Goal: Task Accomplishment & Management: Use online tool/utility

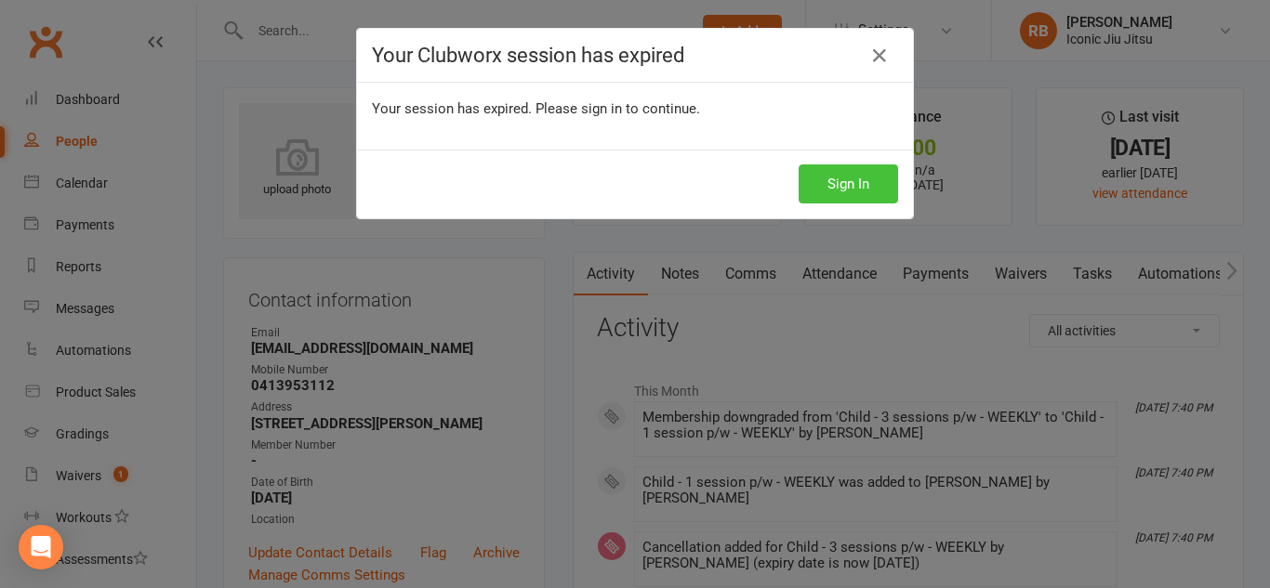
click at [854, 176] on button "Sign In" at bounding box center [847, 184] width 99 height 39
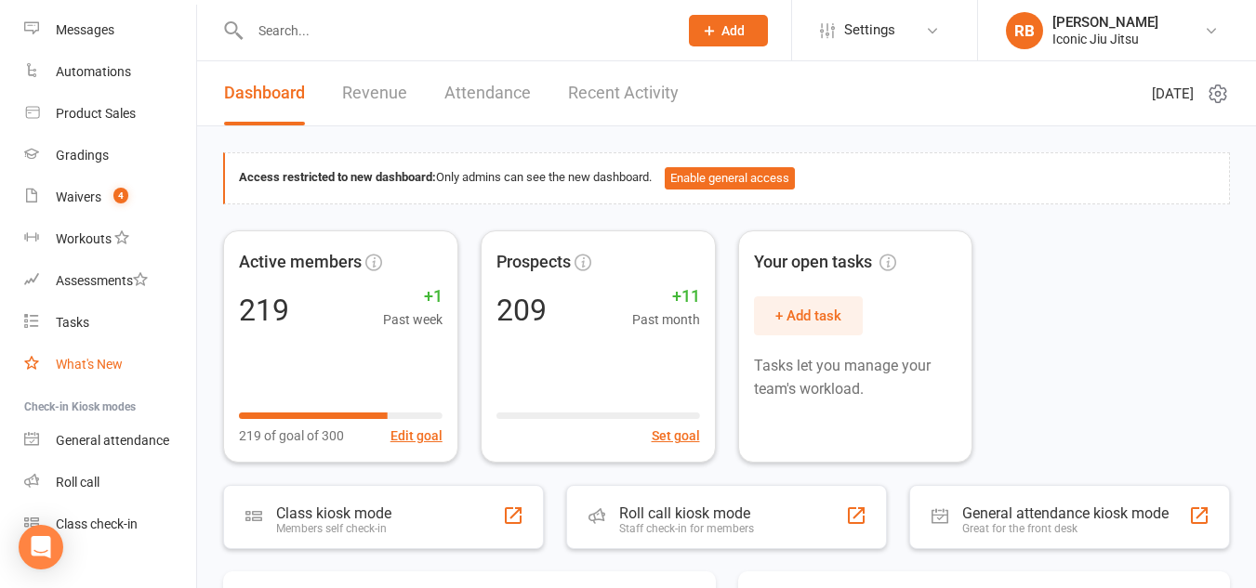
scroll to position [306, 0]
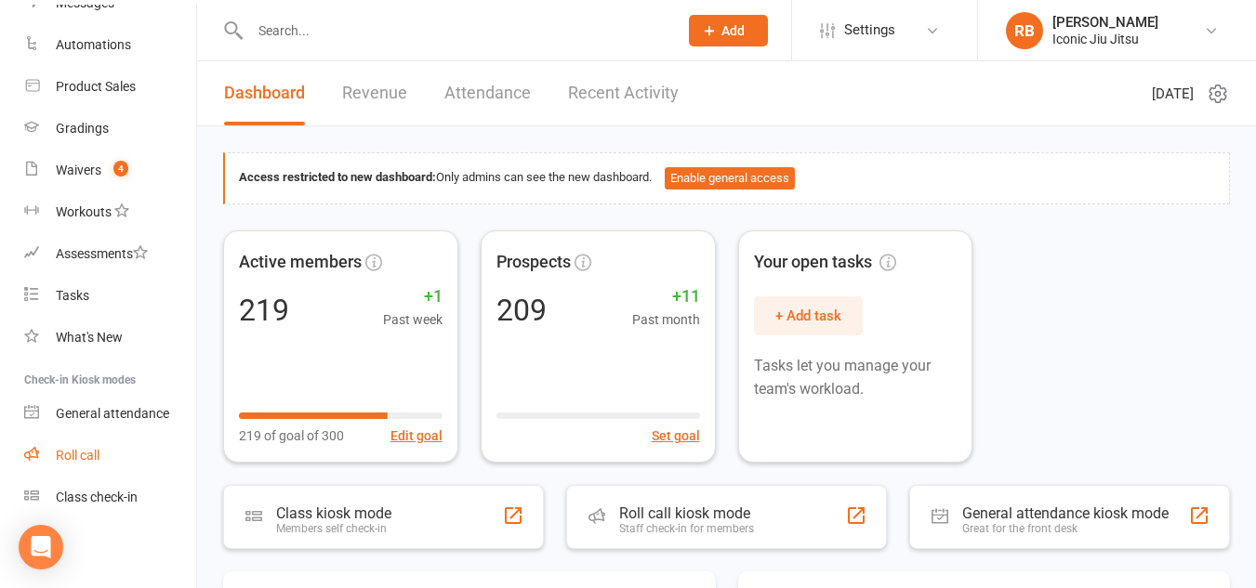
click at [91, 451] on div "Roll call" at bounding box center [78, 455] width 44 height 15
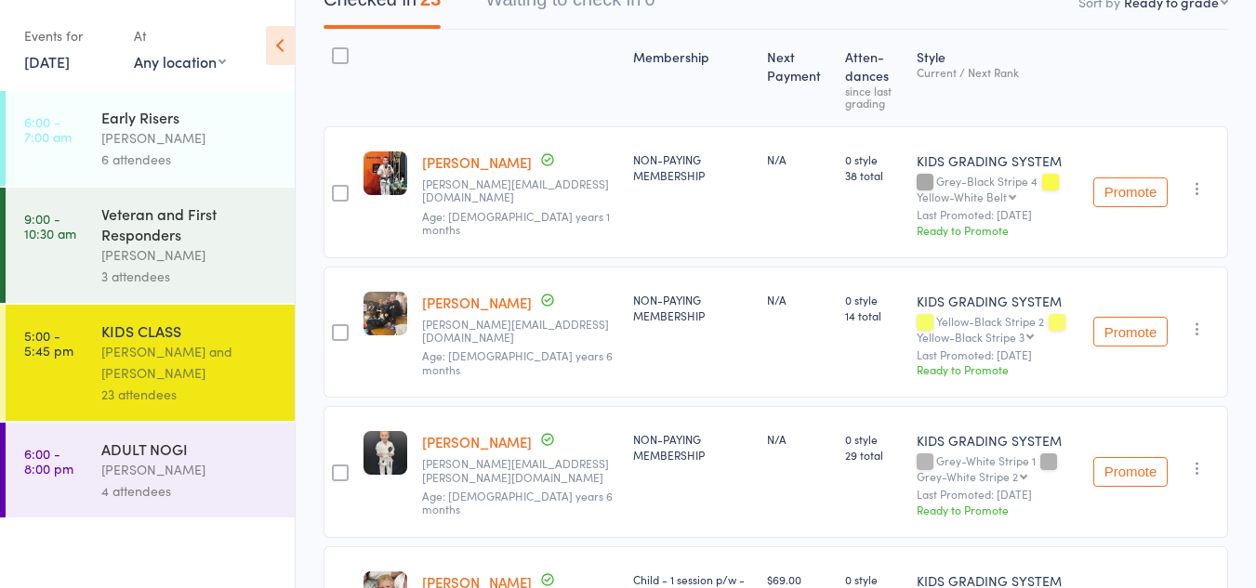
scroll to position [279, 0]
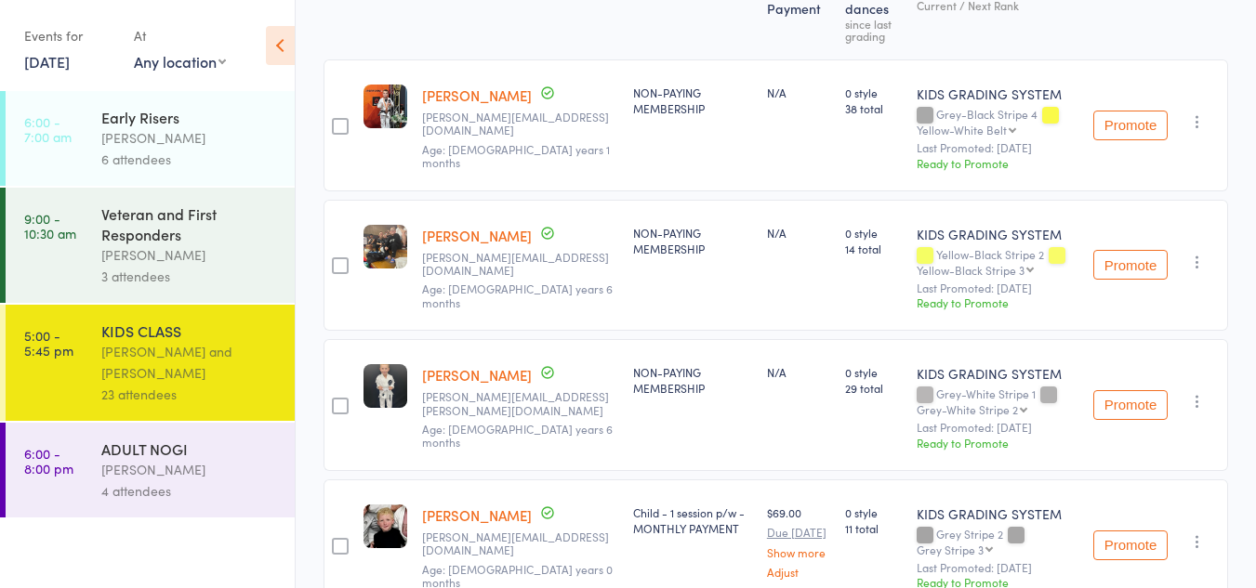
click at [1138, 265] on button "Promote" at bounding box center [1130, 265] width 74 height 30
click at [1122, 125] on button "Promote" at bounding box center [1130, 126] width 74 height 30
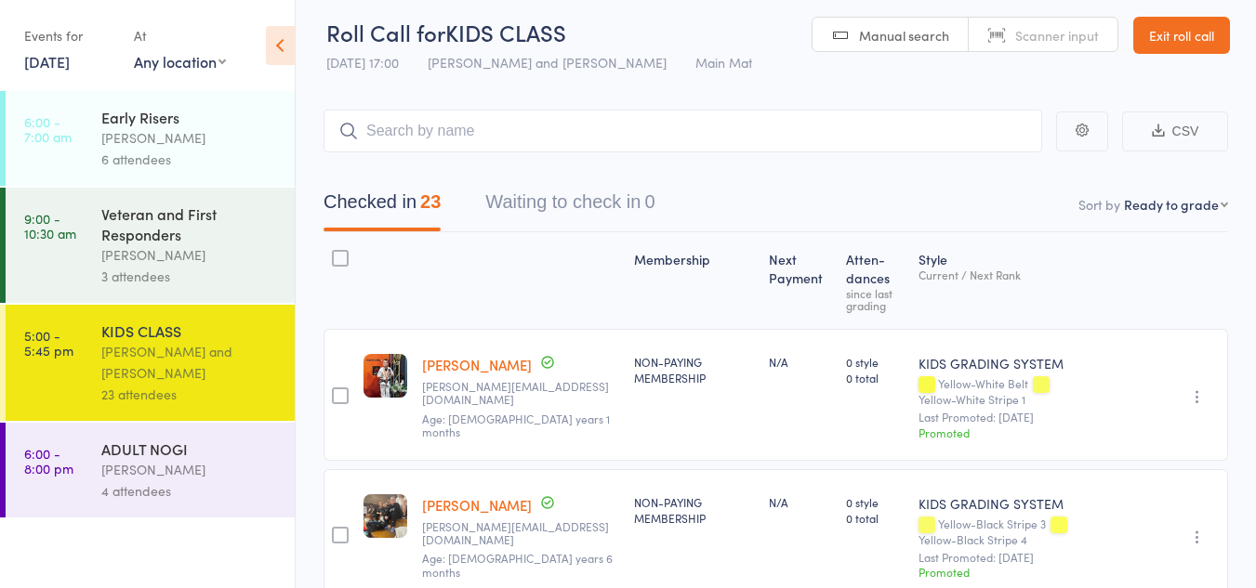
scroll to position [0, 0]
